Goal: Task Accomplishment & Management: Manage account settings

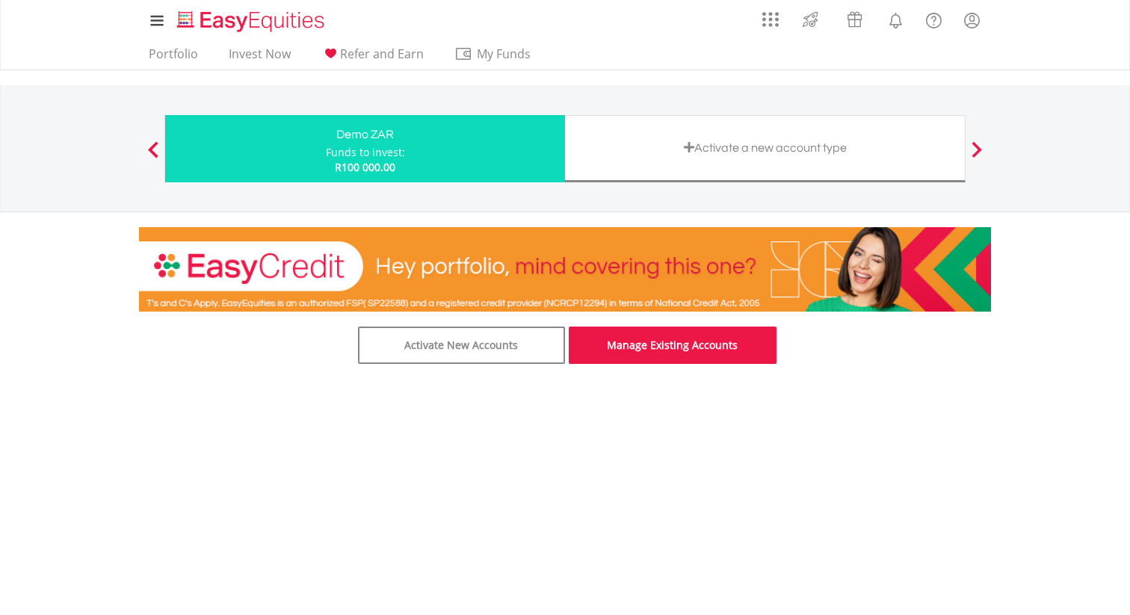
click at [692, 339] on link "Manage Existing Accounts" at bounding box center [673, 345] width 208 height 37
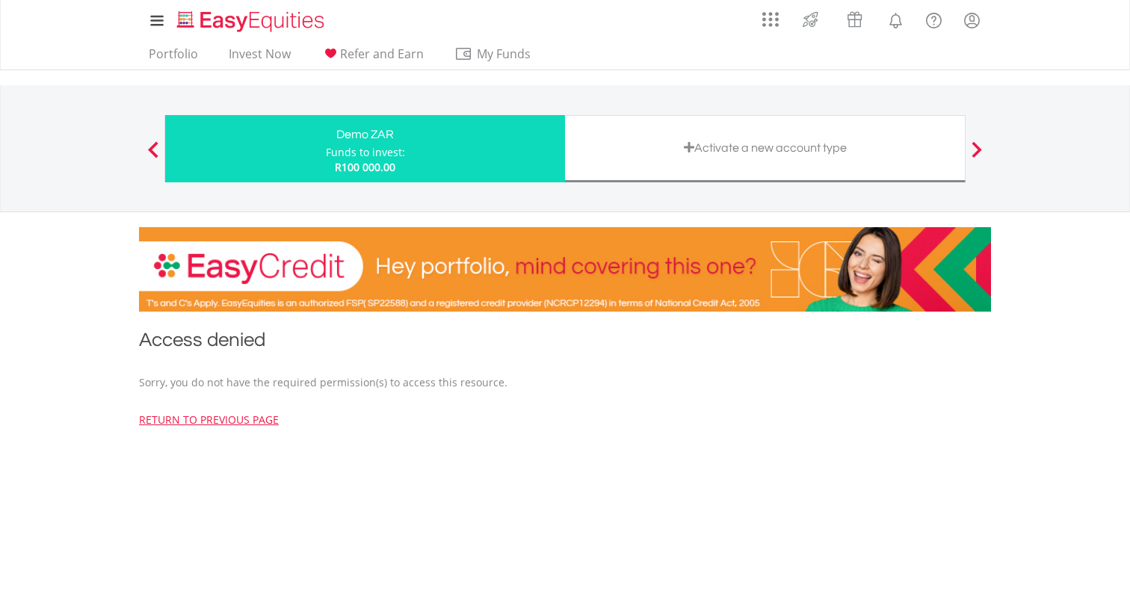
click at [979, 143] on span at bounding box center [977, 149] width 10 height 16
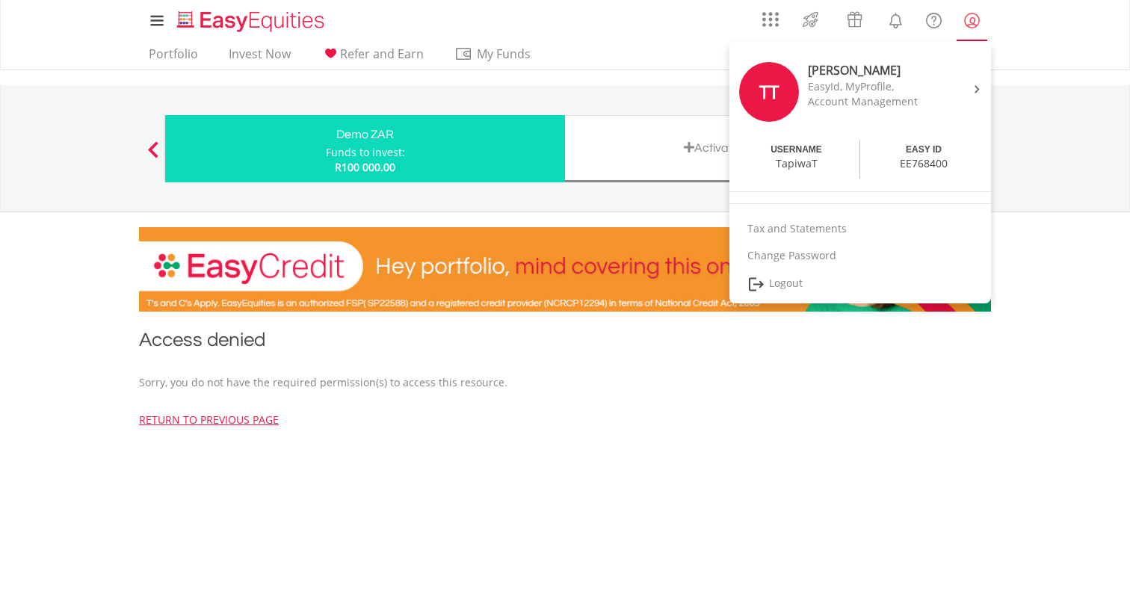
click at [973, 18] on lord-icon "My Profile" at bounding box center [972, 20] width 19 height 19
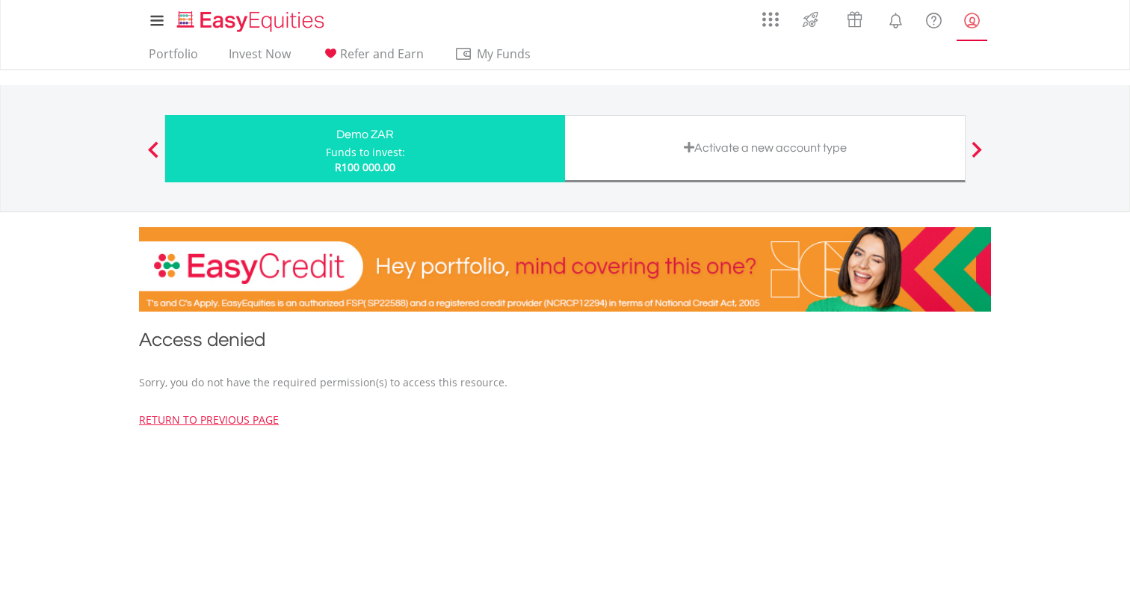
click at [973, 18] on lord-icon "My Profile" at bounding box center [972, 20] width 19 height 19
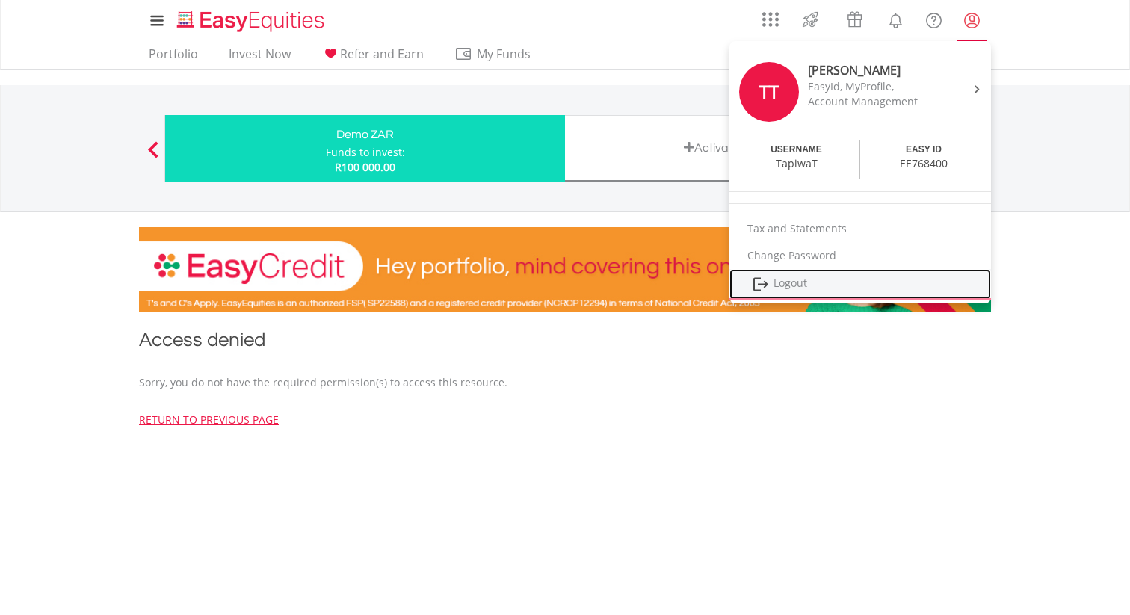
click at [790, 280] on link "Logout" at bounding box center [861, 284] width 262 height 31
